Goal: Transaction & Acquisition: Purchase product/service

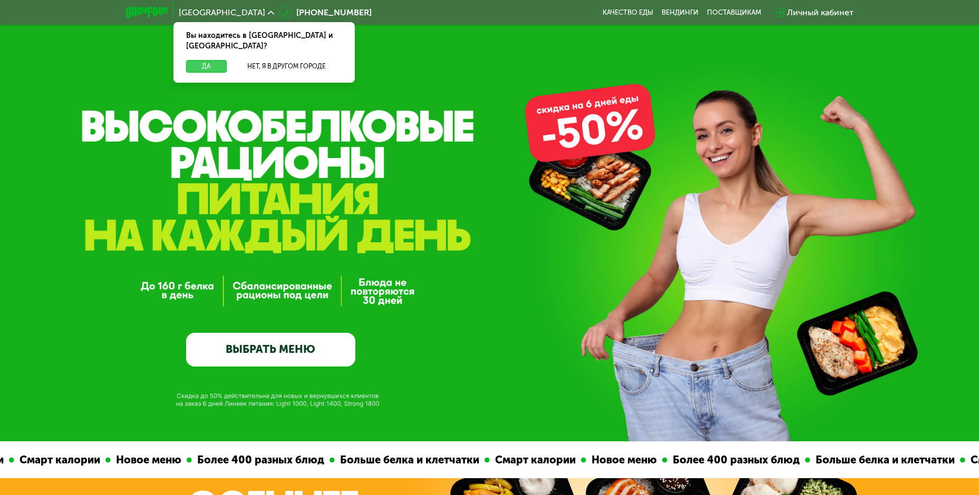
click at [198, 60] on button "Да" at bounding box center [206, 66] width 41 height 13
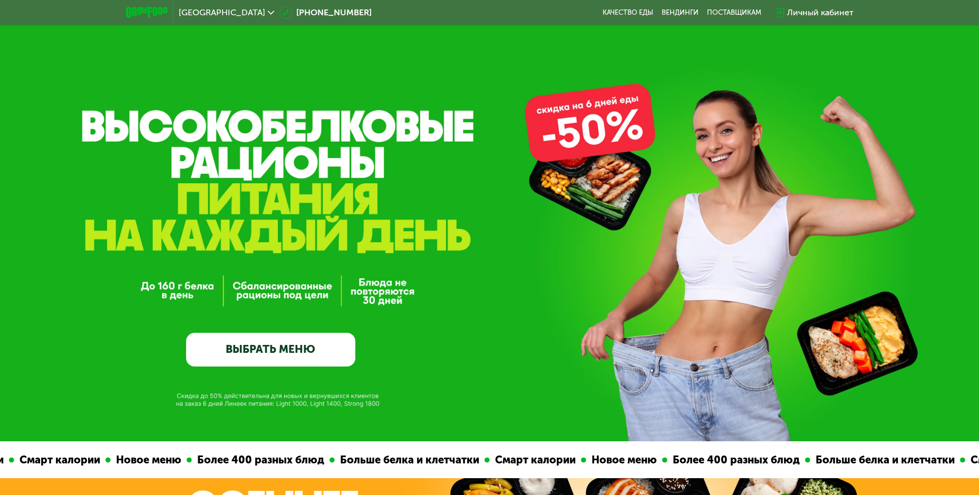
click at [282, 357] on link "ВЫБРАТЬ МЕНЮ" at bounding box center [270, 350] width 169 height 34
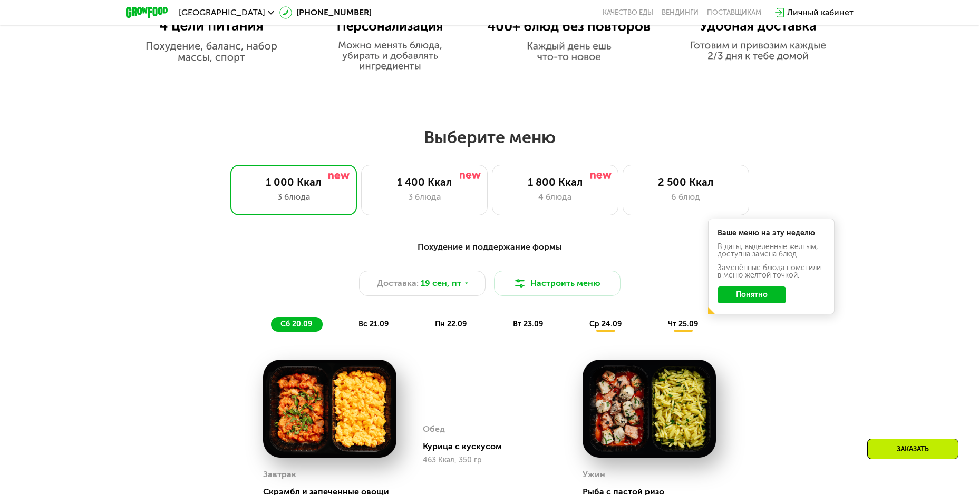
scroll to position [853, 0]
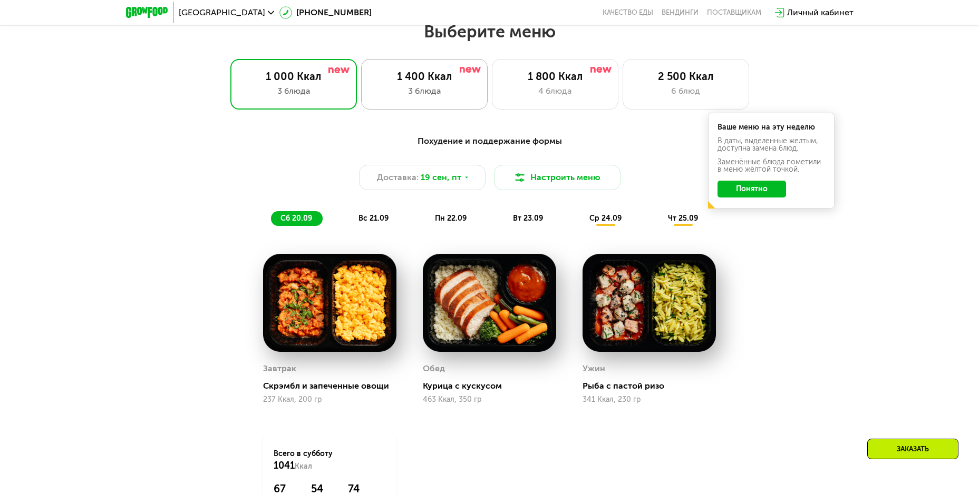
click at [429, 82] on div "1 400 Ккал" at bounding box center [424, 76] width 104 height 13
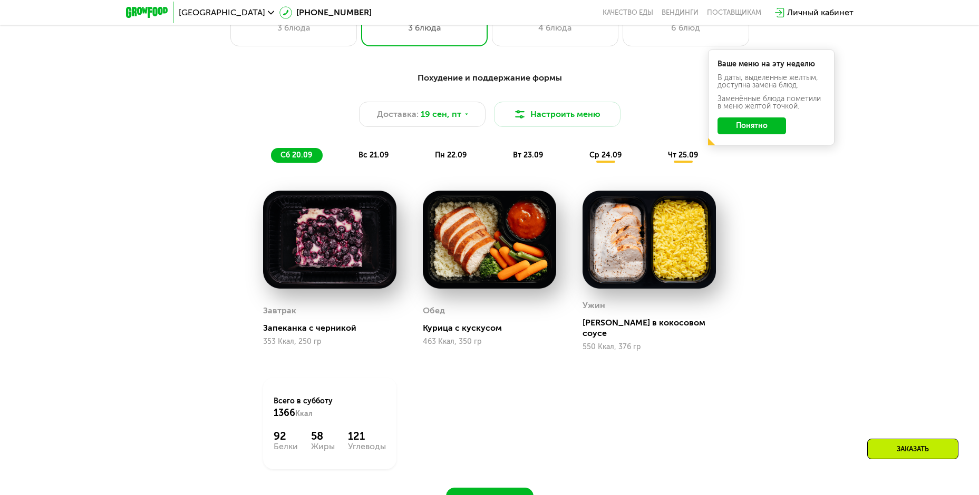
scroll to position [1011, 0]
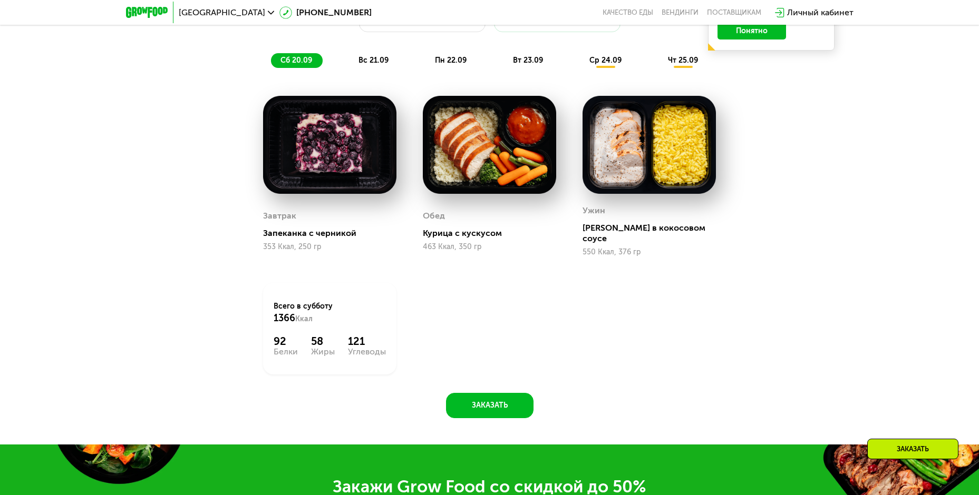
click at [364, 60] on span "вс 21.09" at bounding box center [373, 60] width 30 height 9
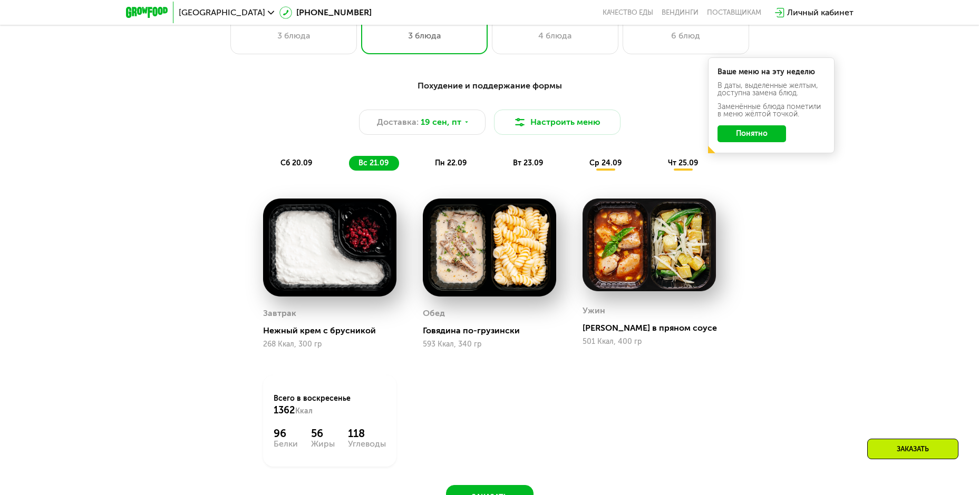
scroll to position [906, 0]
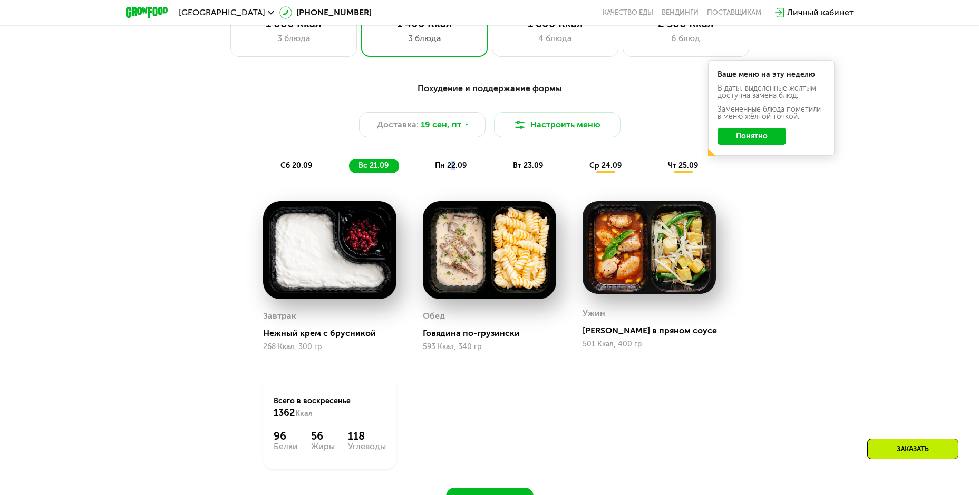
click at [452, 170] on span "пн 22.09" at bounding box center [451, 165] width 32 height 9
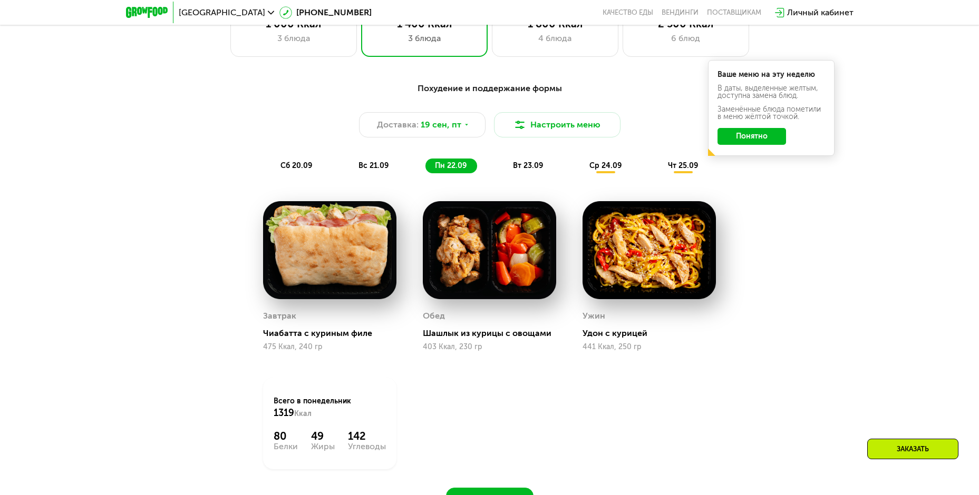
click at [512, 166] on div "вт 23.09" at bounding box center [528, 166] width 50 height 15
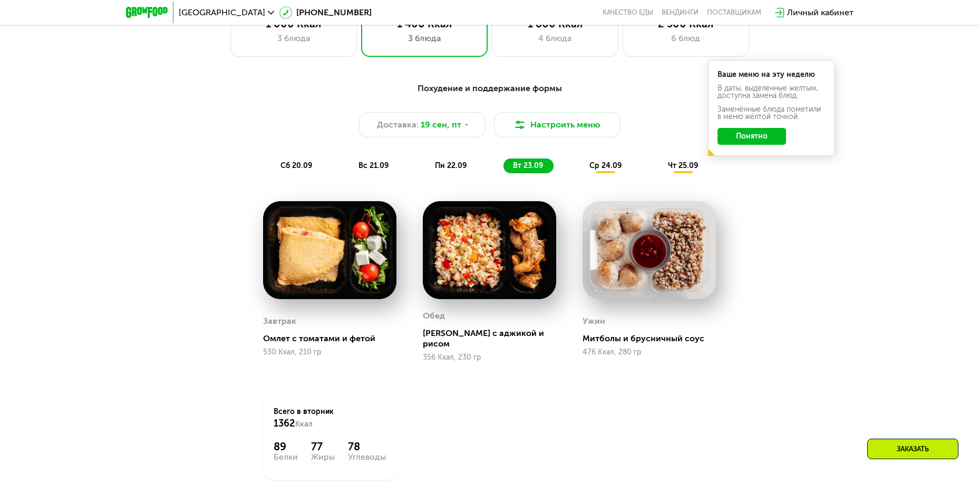
click at [601, 173] on div "ср 24.09" at bounding box center [606, 166] width 52 height 15
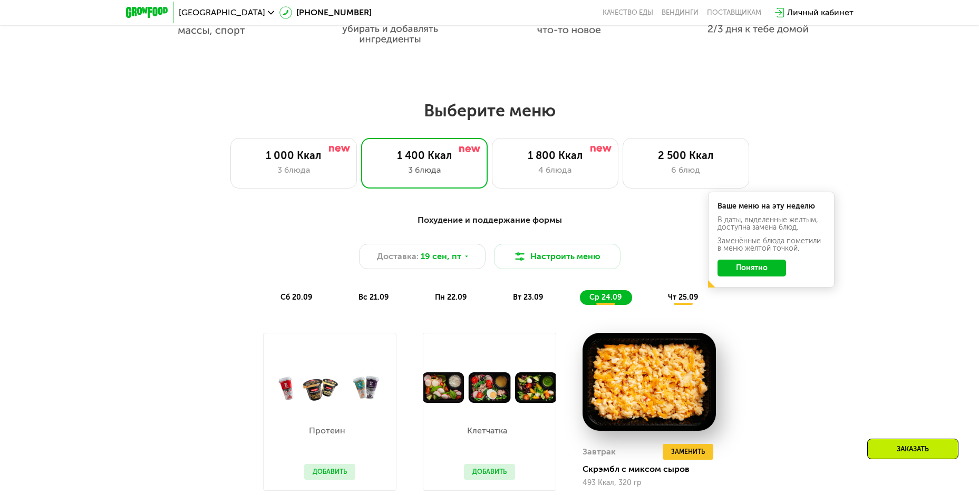
scroll to position [853, 0]
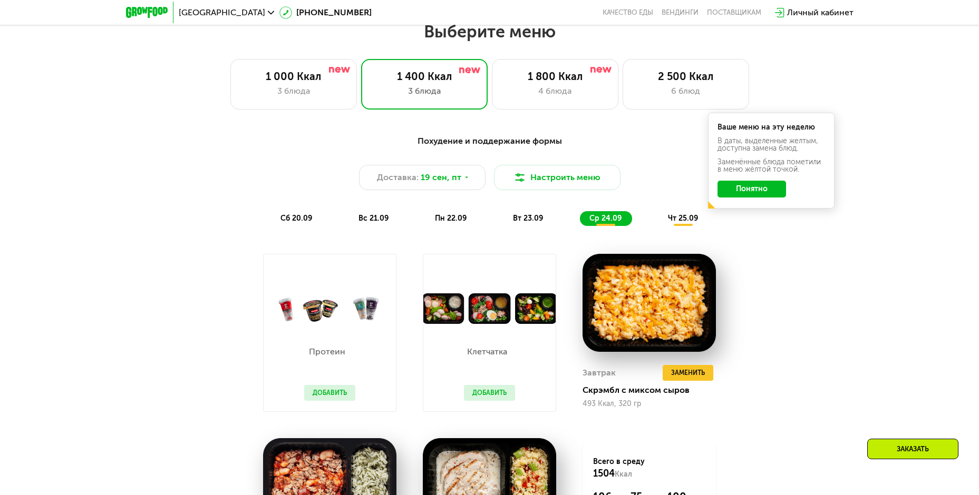
click at [686, 223] on span "чт 25.09" at bounding box center [683, 218] width 30 height 9
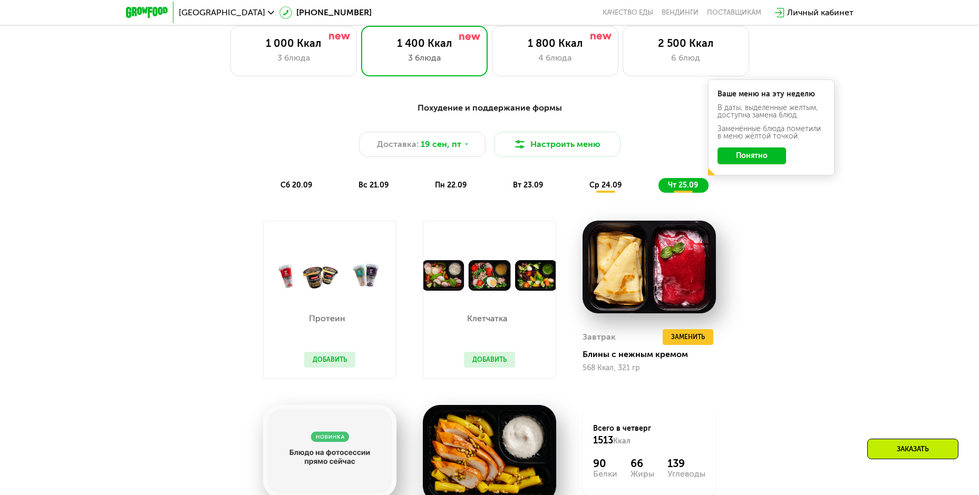
scroll to position [747, 0]
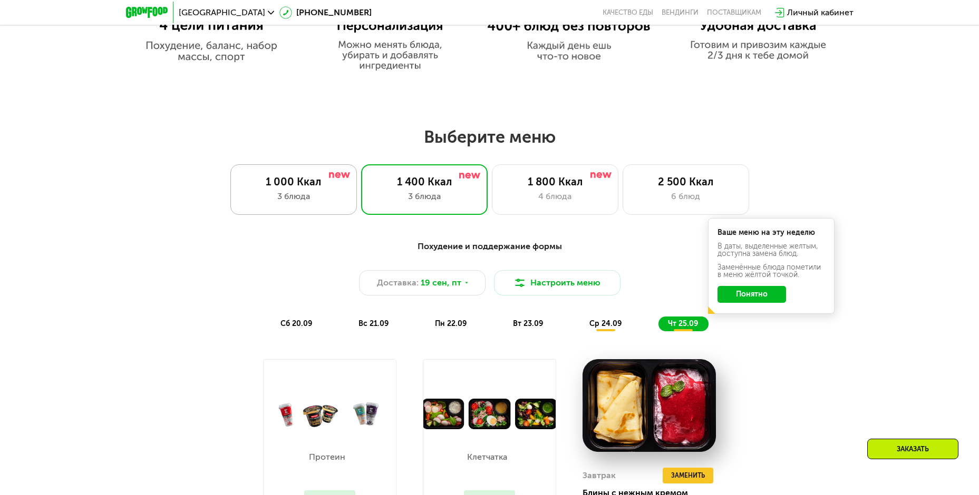
click at [314, 192] on div "1 000 Ккал 3 блюда" at bounding box center [293, 189] width 127 height 51
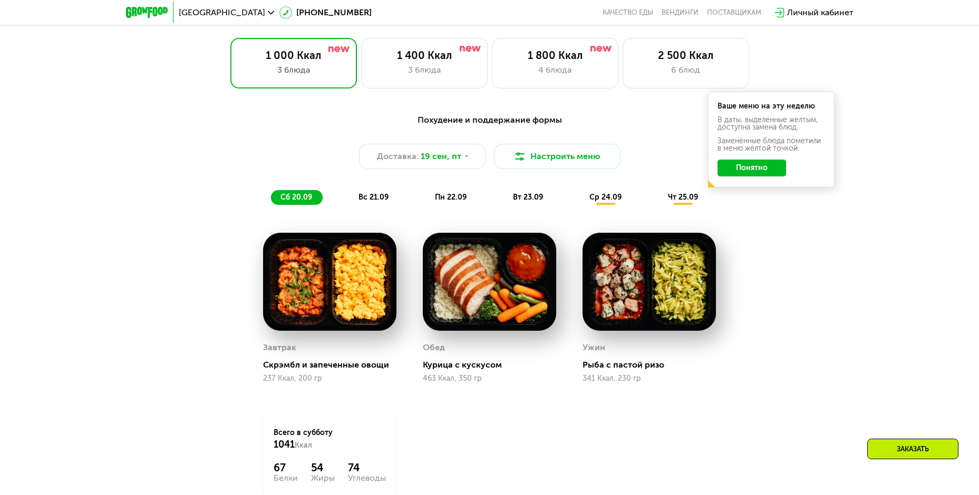
scroll to position [853, 0]
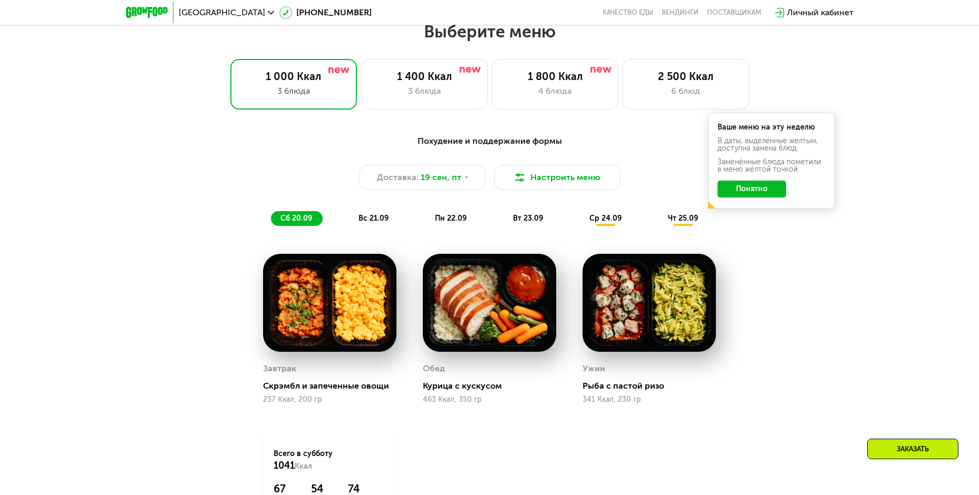
click at [378, 223] on span "вс 21.09" at bounding box center [373, 218] width 30 height 9
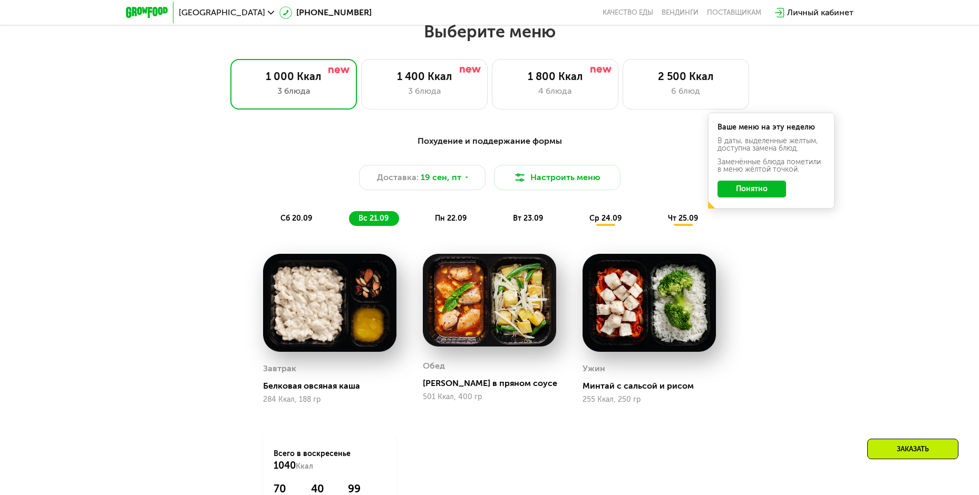
click at [456, 221] on span "пн 22.09" at bounding box center [451, 218] width 32 height 9
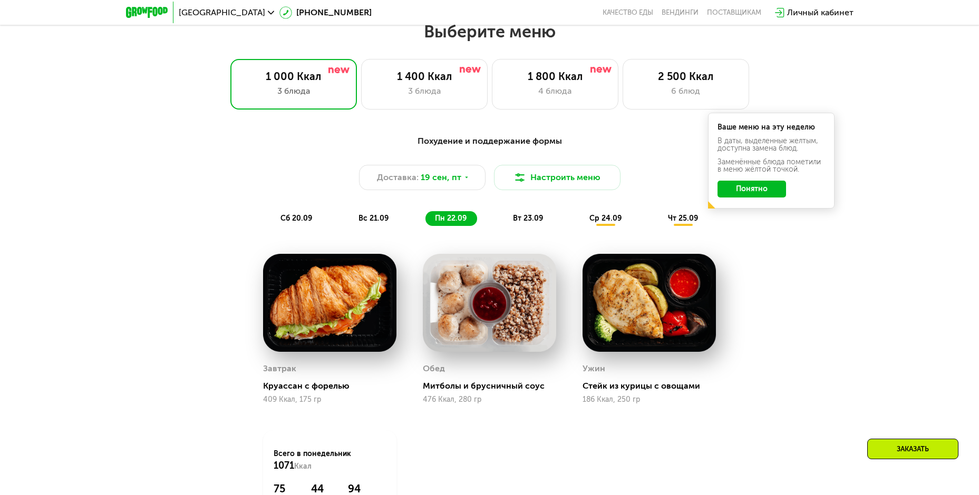
click at [536, 223] on span "вт 23.09" at bounding box center [528, 218] width 30 height 9
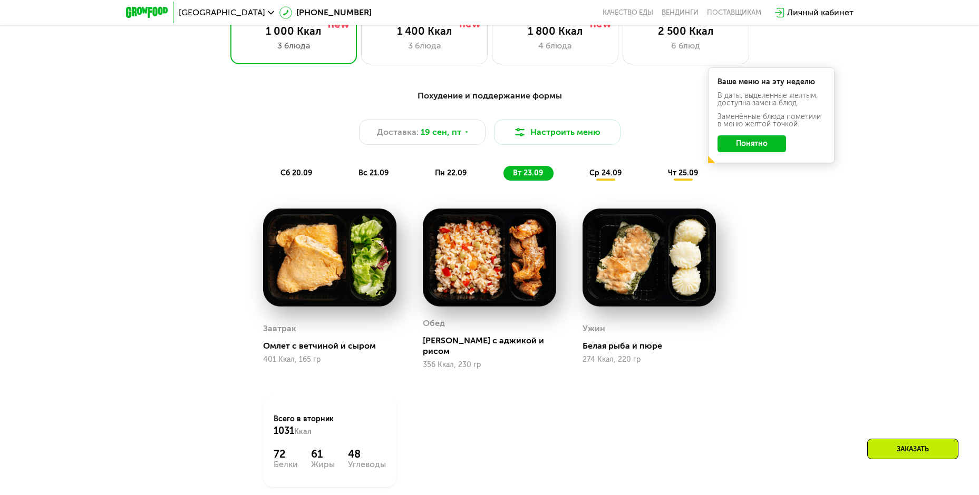
scroll to position [906, 0]
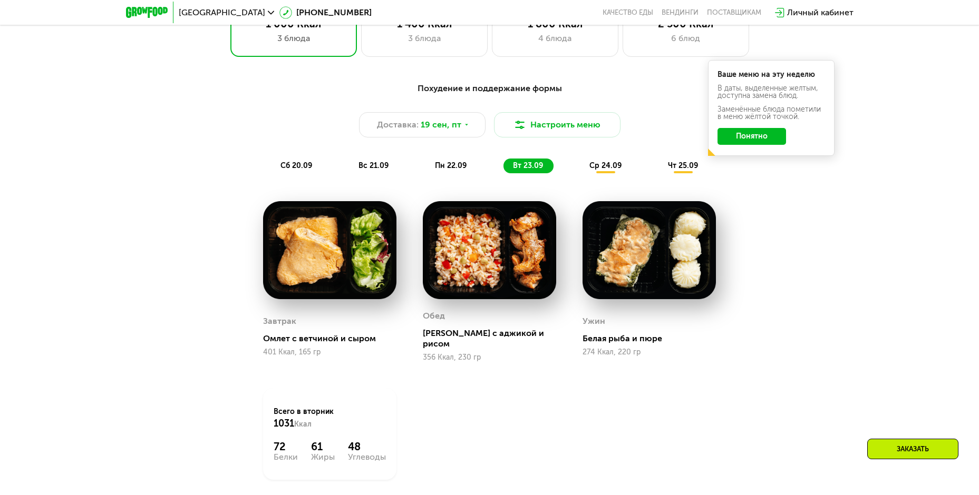
click at [608, 173] on div "ср 24.09" at bounding box center [606, 166] width 52 height 15
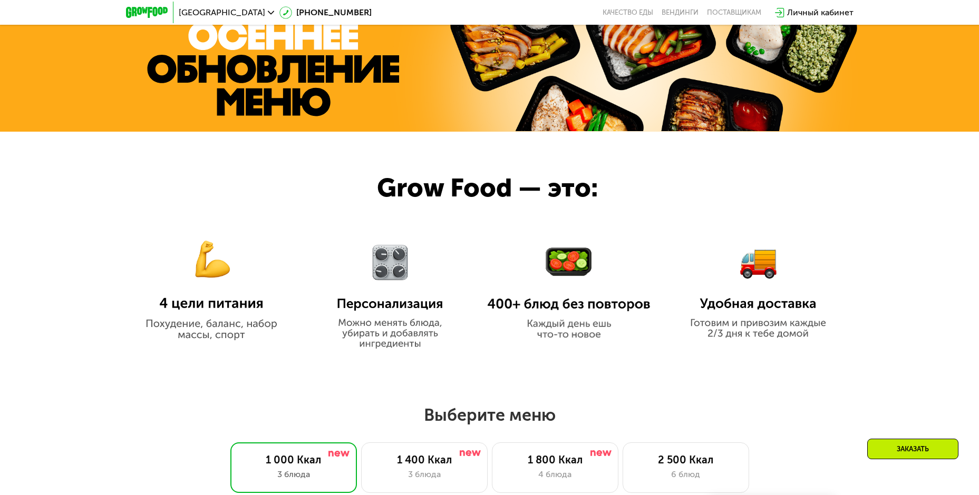
scroll to position [378, 0]
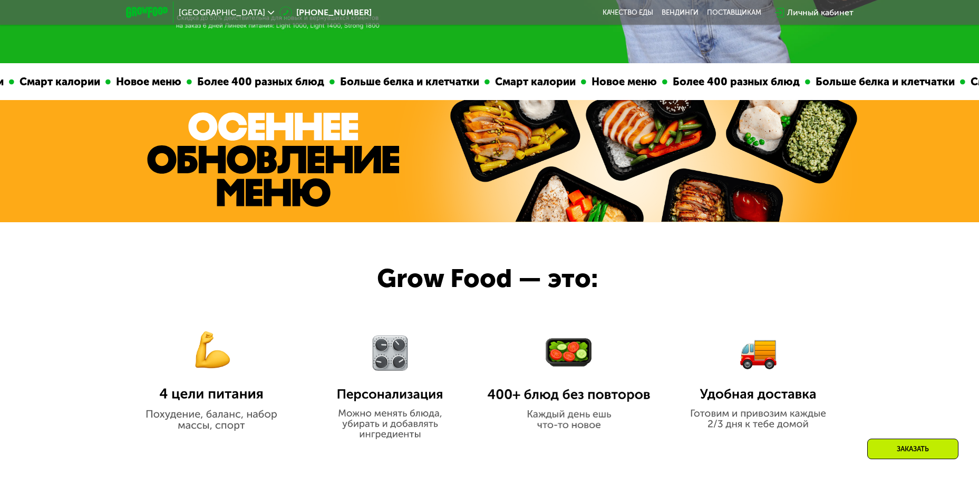
click at [809, 87] on div "Больше белка и клетчатки" at bounding box center [884, 82] width 150 height 16
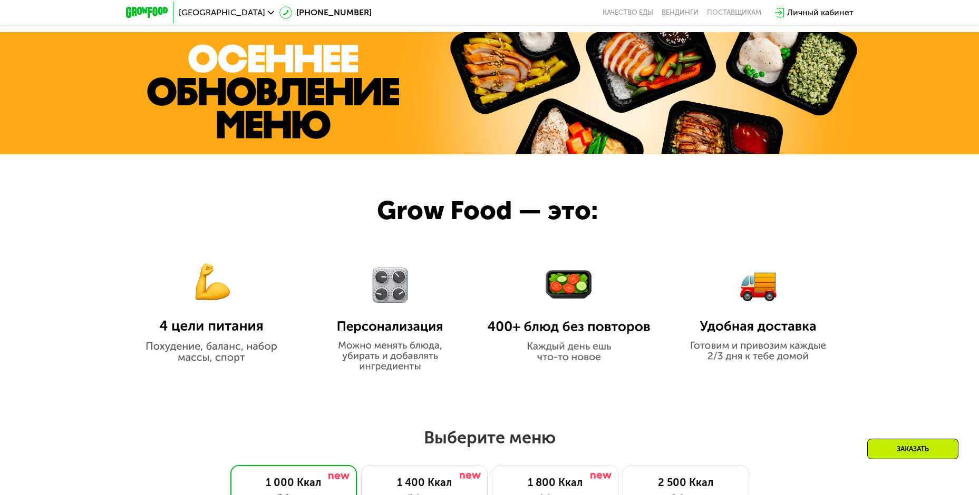
scroll to position [537, 0]
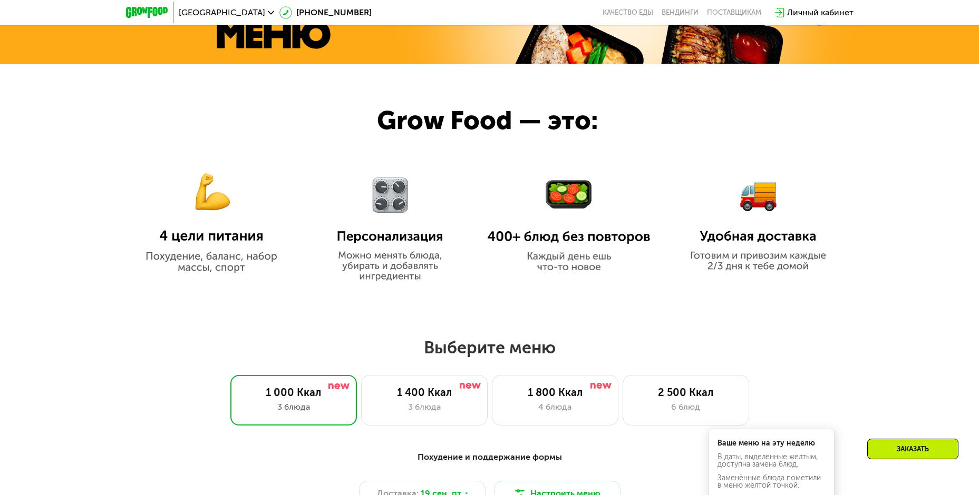
click at [206, 235] on img at bounding box center [211, 214] width 163 height 118
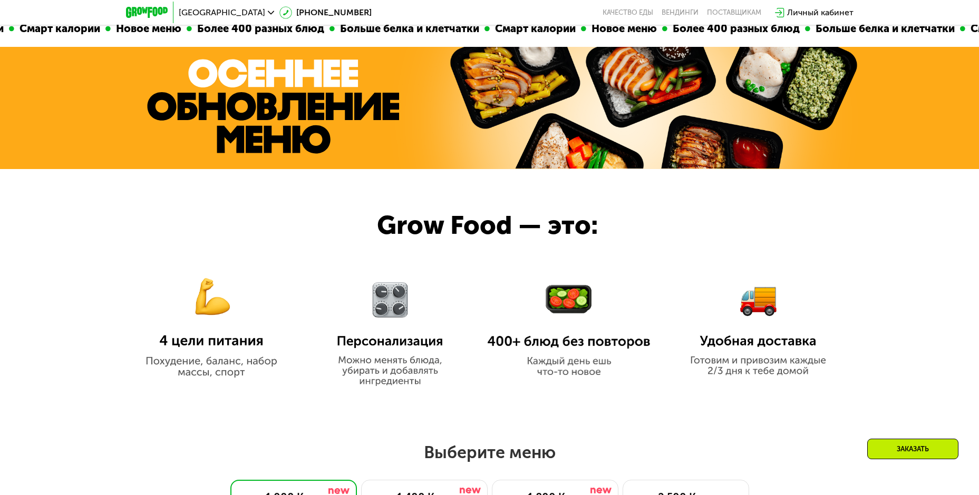
scroll to position [431, 0]
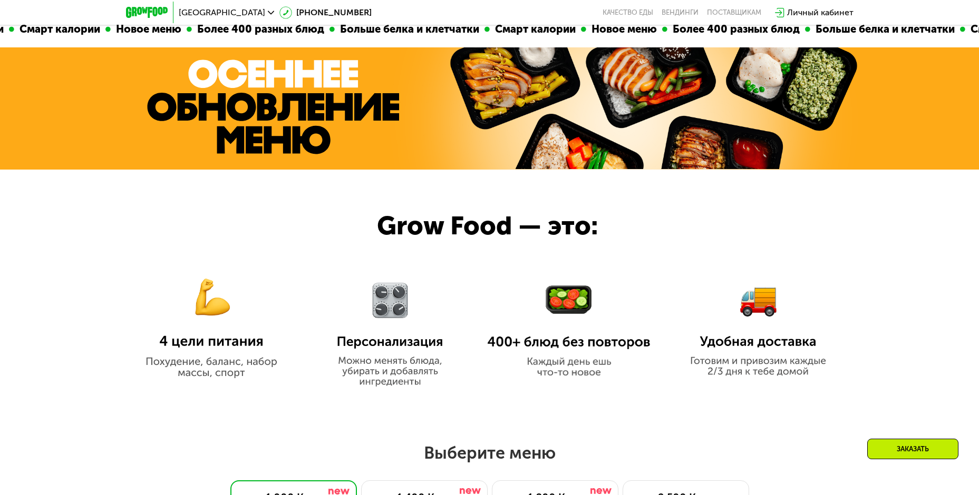
click at [415, 127] on div at bounding box center [489, 108] width 979 height 122
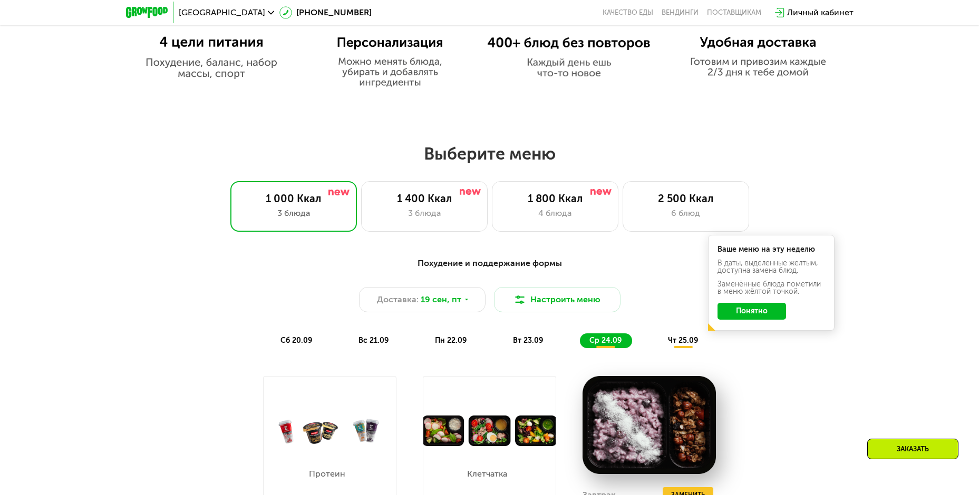
scroll to position [800, 0]
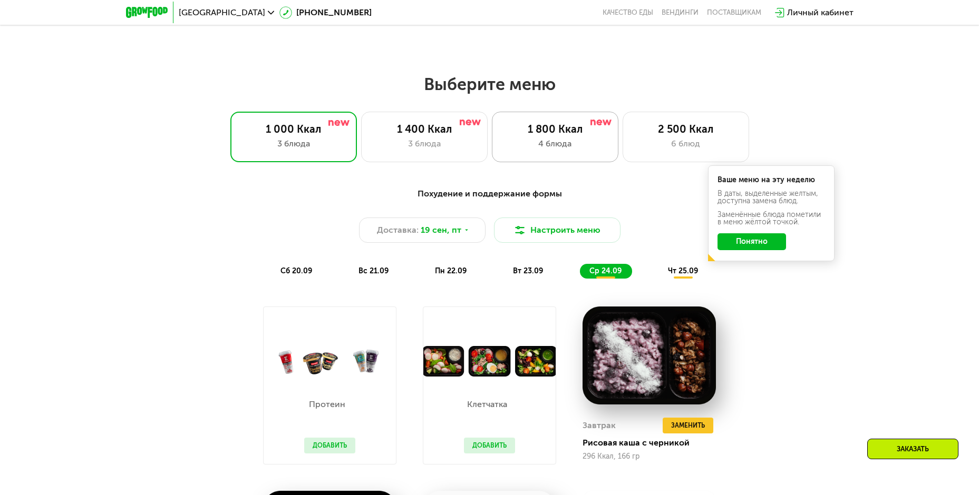
click at [537, 135] on div "1 800 Ккал" at bounding box center [555, 129] width 104 height 13
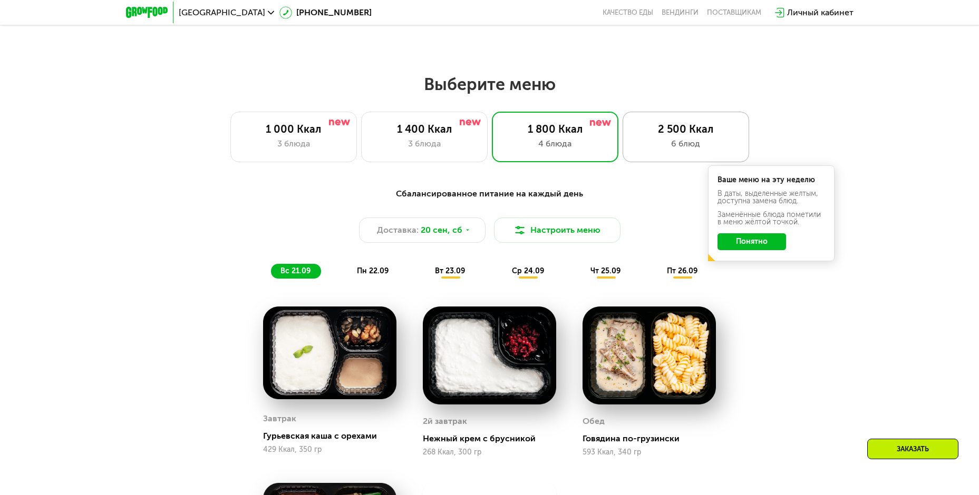
click at [701, 131] on div "2 500 Ккал" at bounding box center [686, 129] width 104 height 13
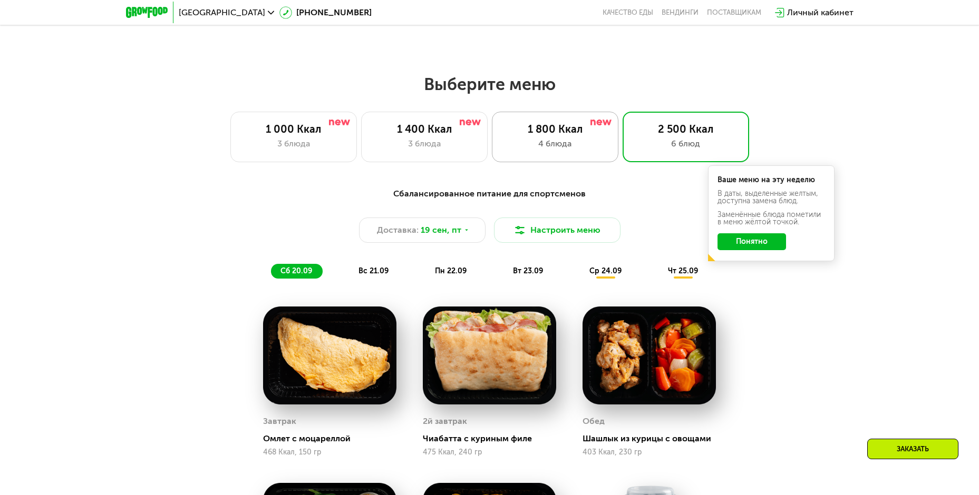
click at [536, 149] on div "4 блюда" at bounding box center [555, 144] width 104 height 13
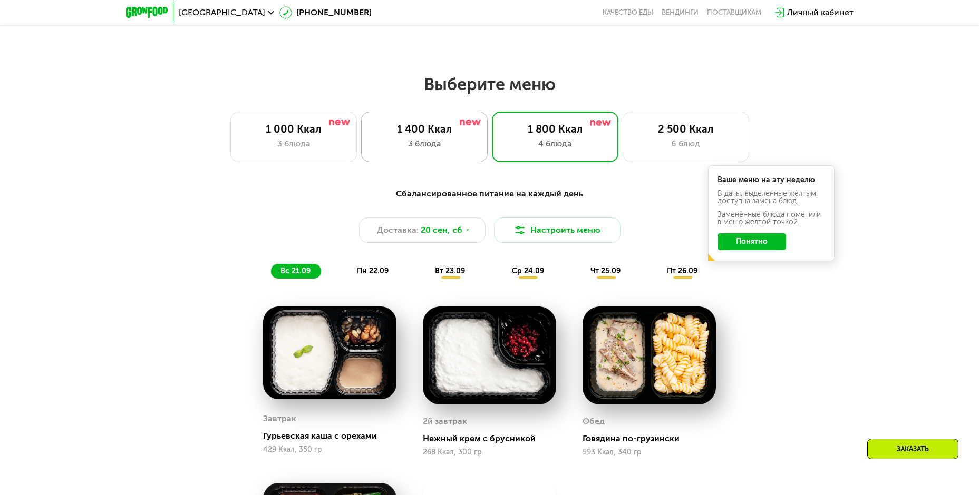
click at [445, 154] on div "1 400 Ккал 3 блюда" at bounding box center [424, 137] width 127 height 51
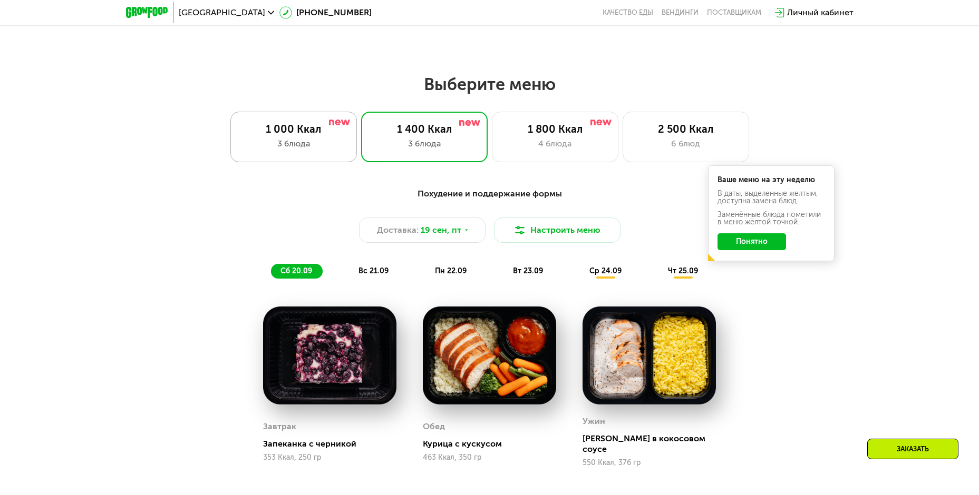
click at [323, 135] on div "1 000 Ккал" at bounding box center [293, 129] width 104 height 13
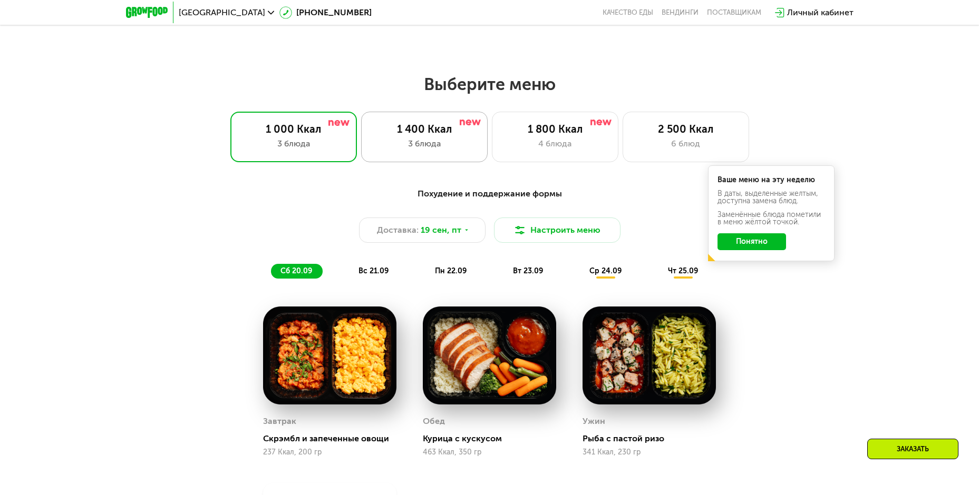
click at [404, 144] on div "3 блюда" at bounding box center [424, 144] width 104 height 13
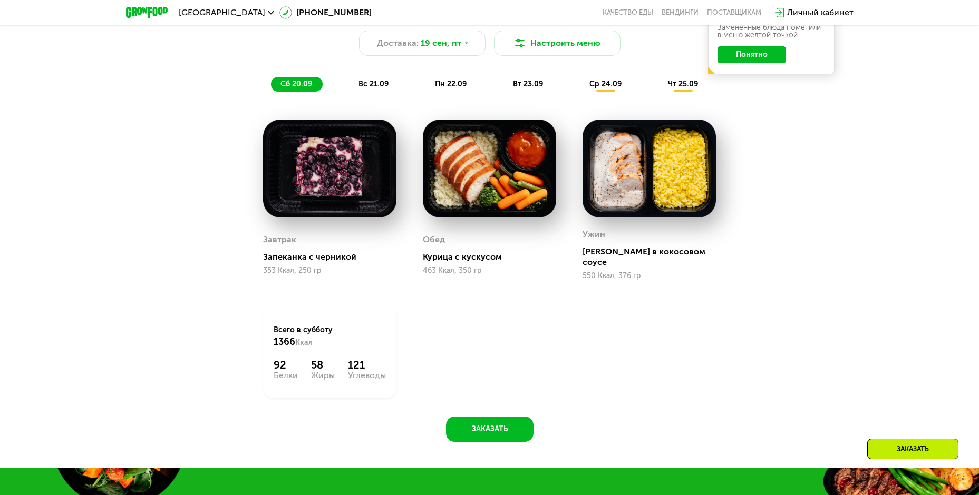
scroll to position [1011, 0]
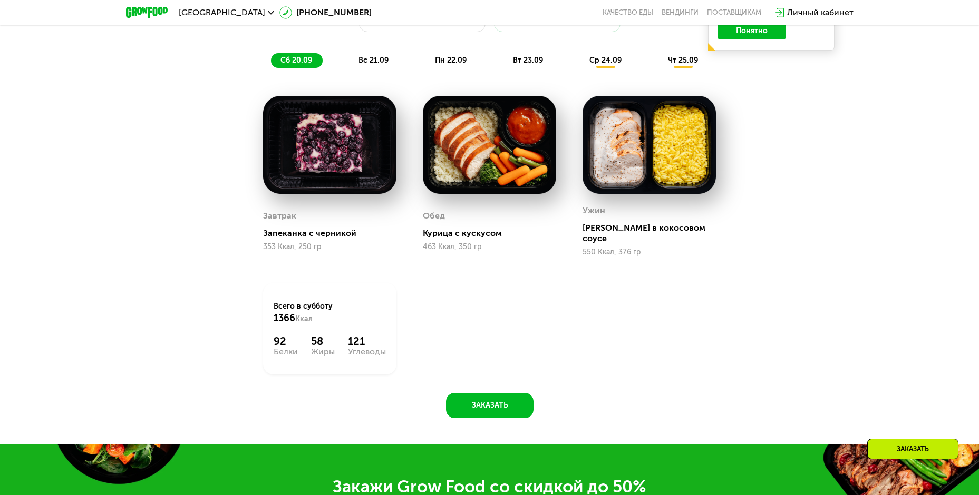
click at [375, 64] on span "вс 21.09" at bounding box center [373, 60] width 30 height 9
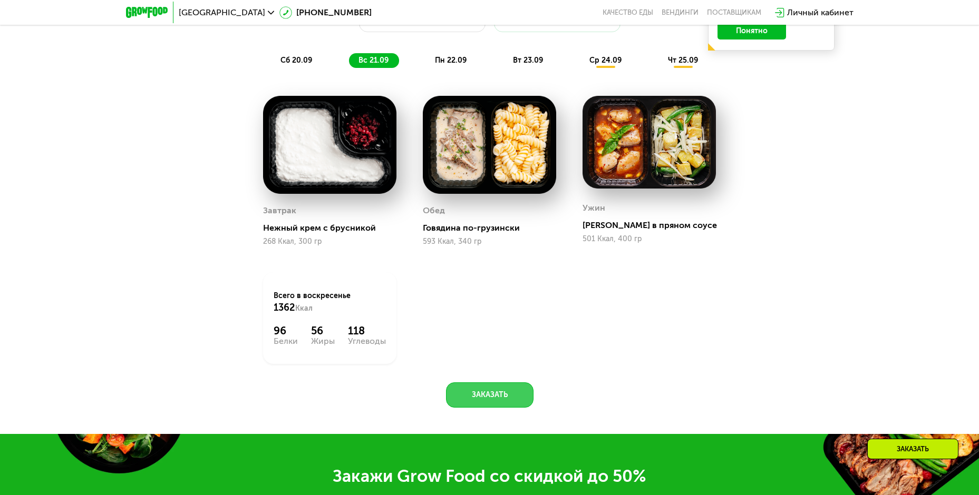
click at [509, 402] on button "Заказать" at bounding box center [490, 395] width 88 height 25
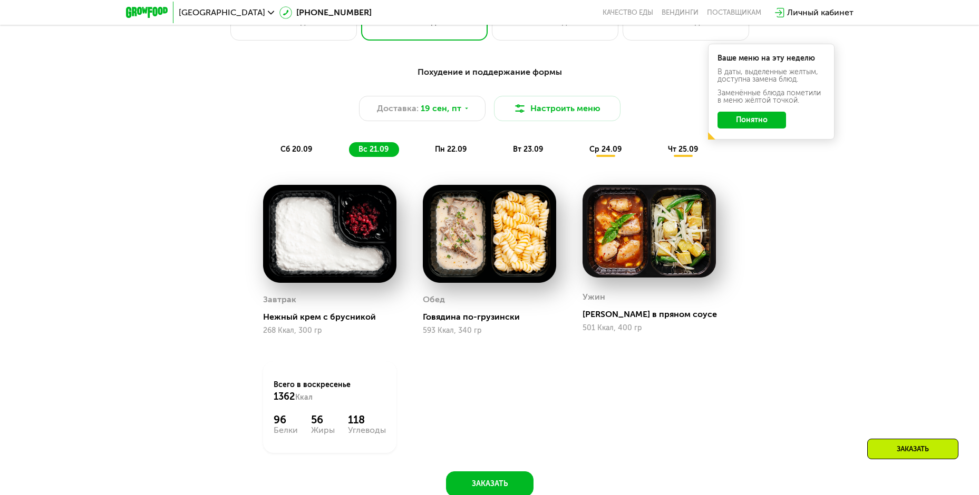
scroll to position [764, 0]
